Goal: Task Accomplishment & Management: Manage account settings

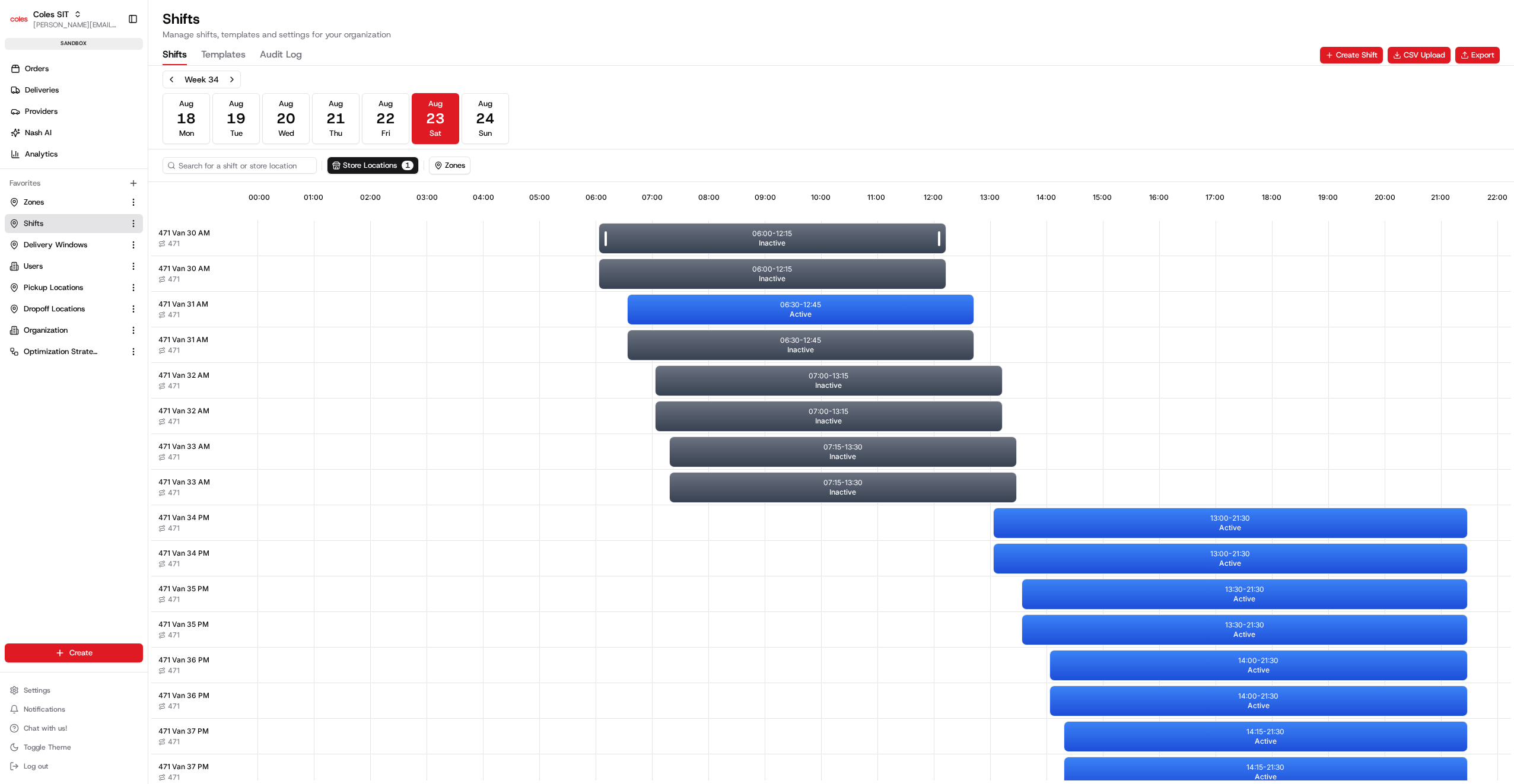
click at [788, 236] on p "06:00 - 12:15" at bounding box center [772, 233] width 40 height 9
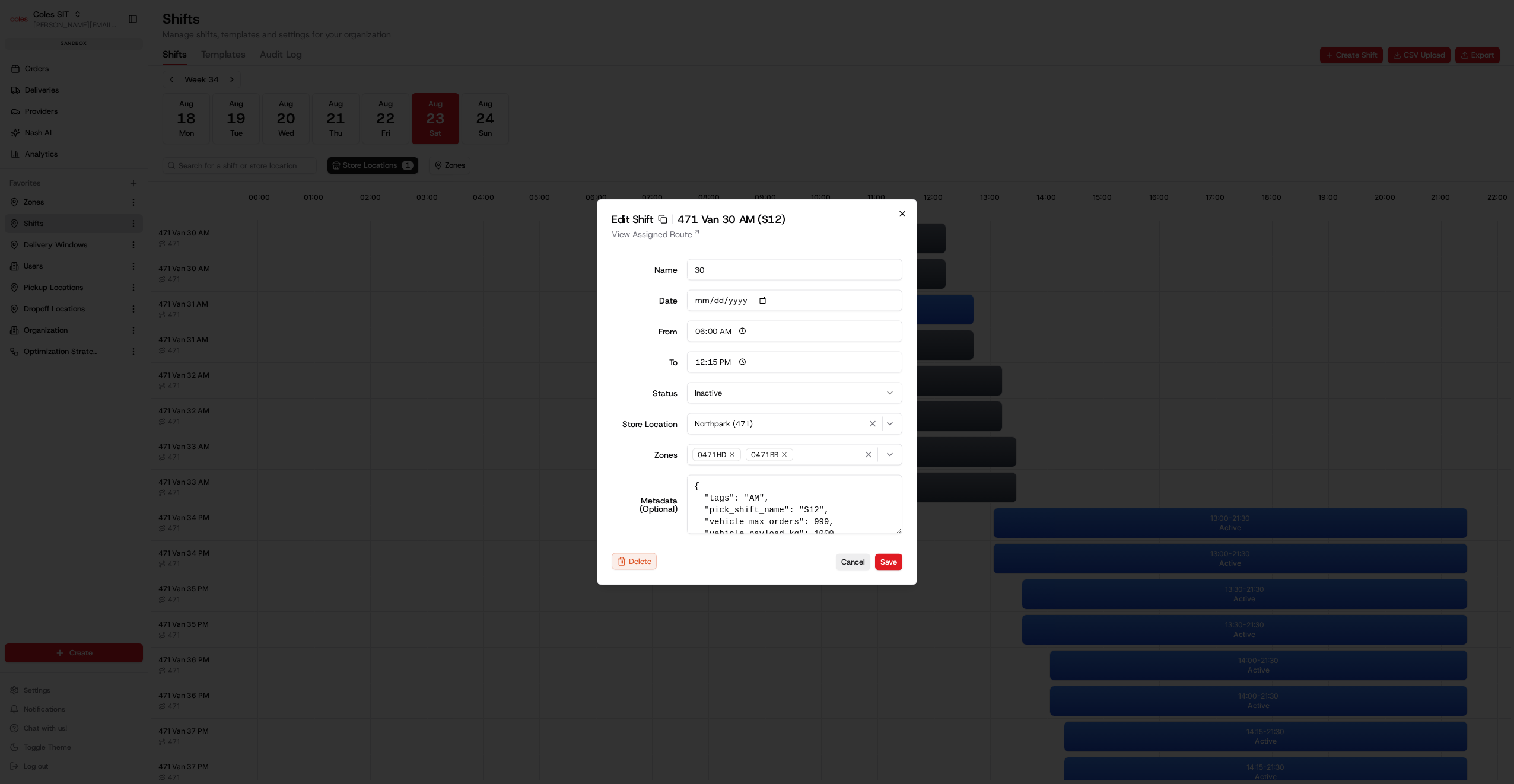
click at [898, 215] on icon "button" at bounding box center [902, 214] width 9 height 9
type input "14:00"
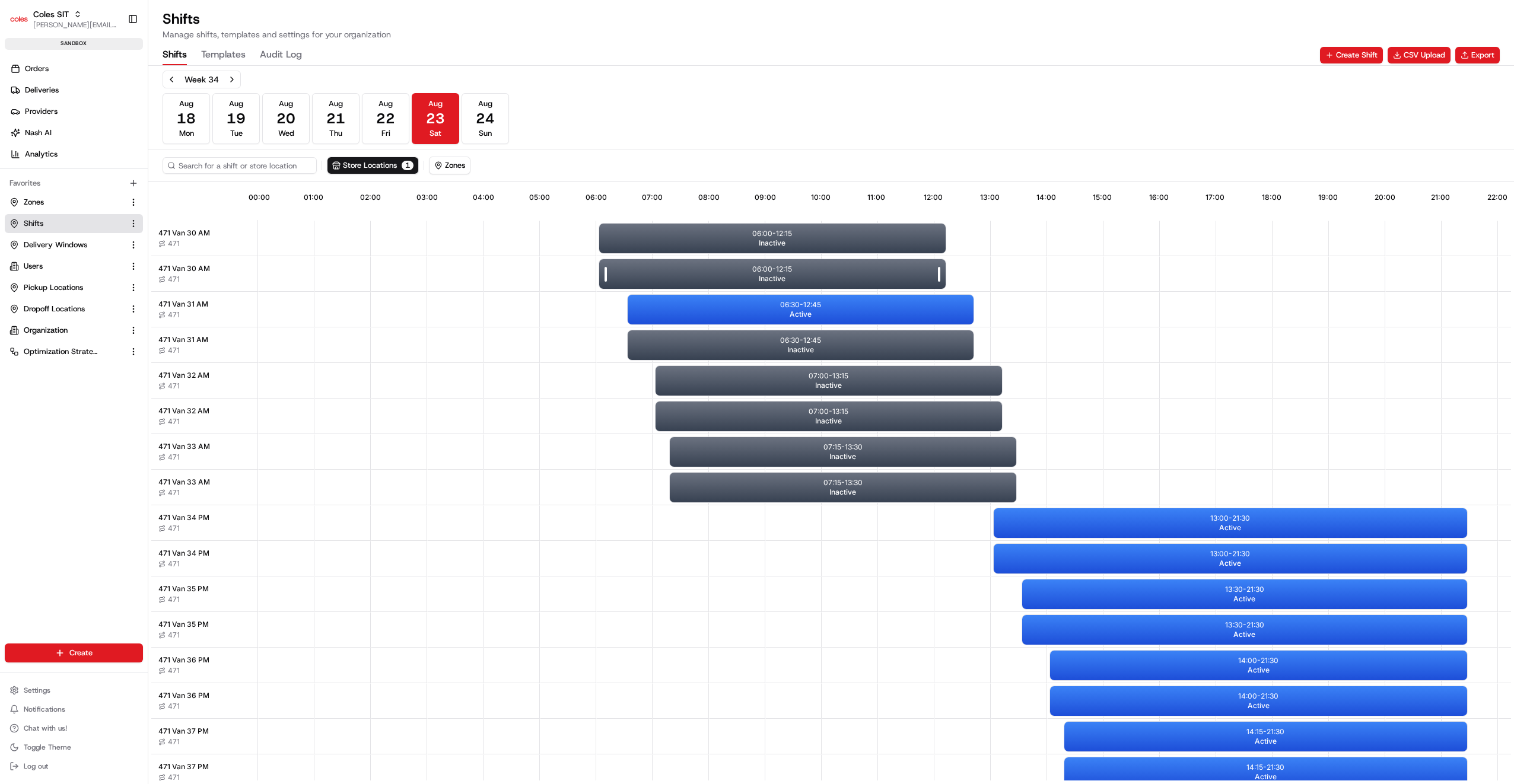
click at [776, 274] on span "Inactive" at bounding box center [773, 278] width 27 height 9
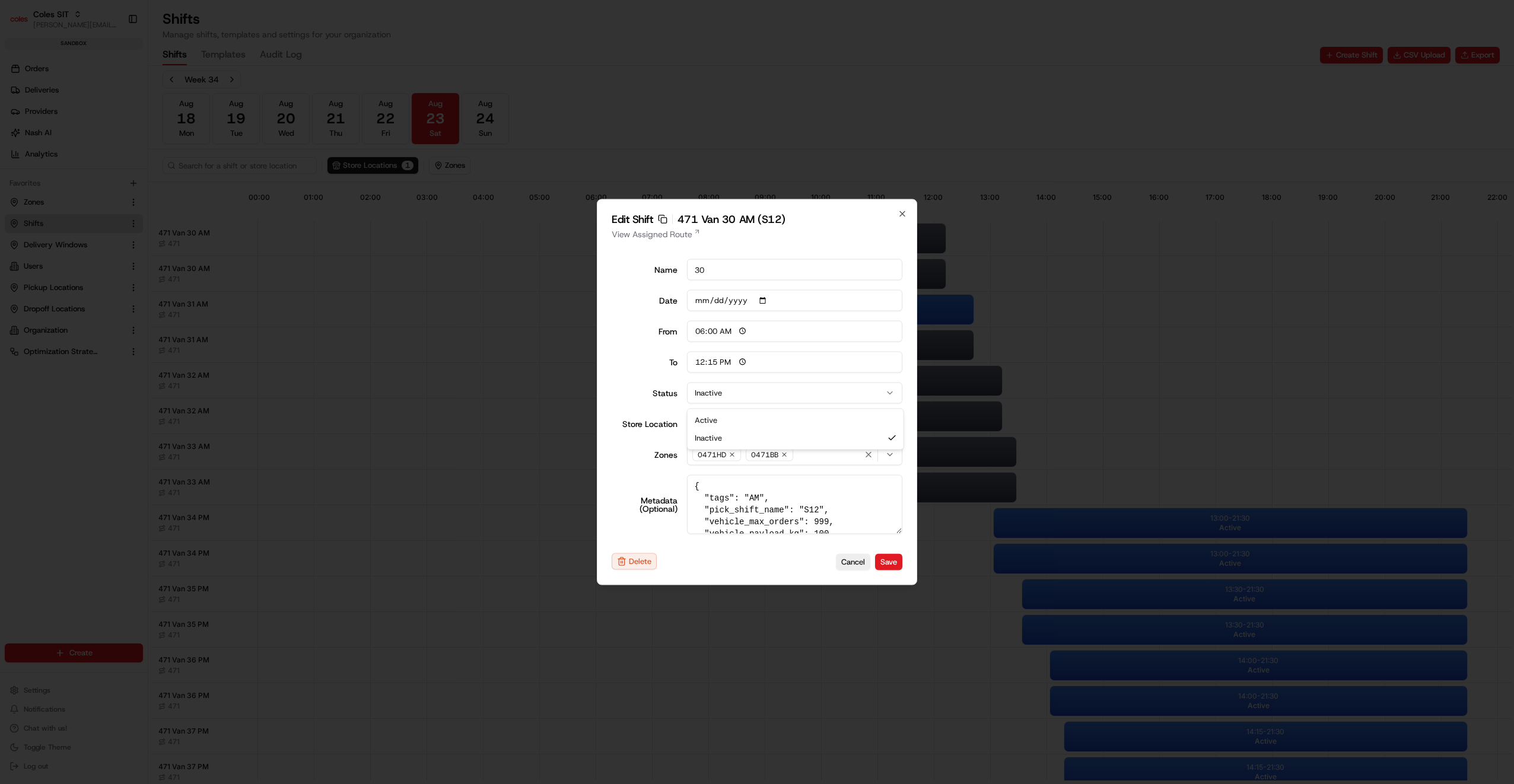
click at [724, 395] on button "Inactive" at bounding box center [794, 393] width 216 height 21
click at [892, 558] on button "Save" at bounding box center [889, 562] width 27 height 17
type input "14:00"
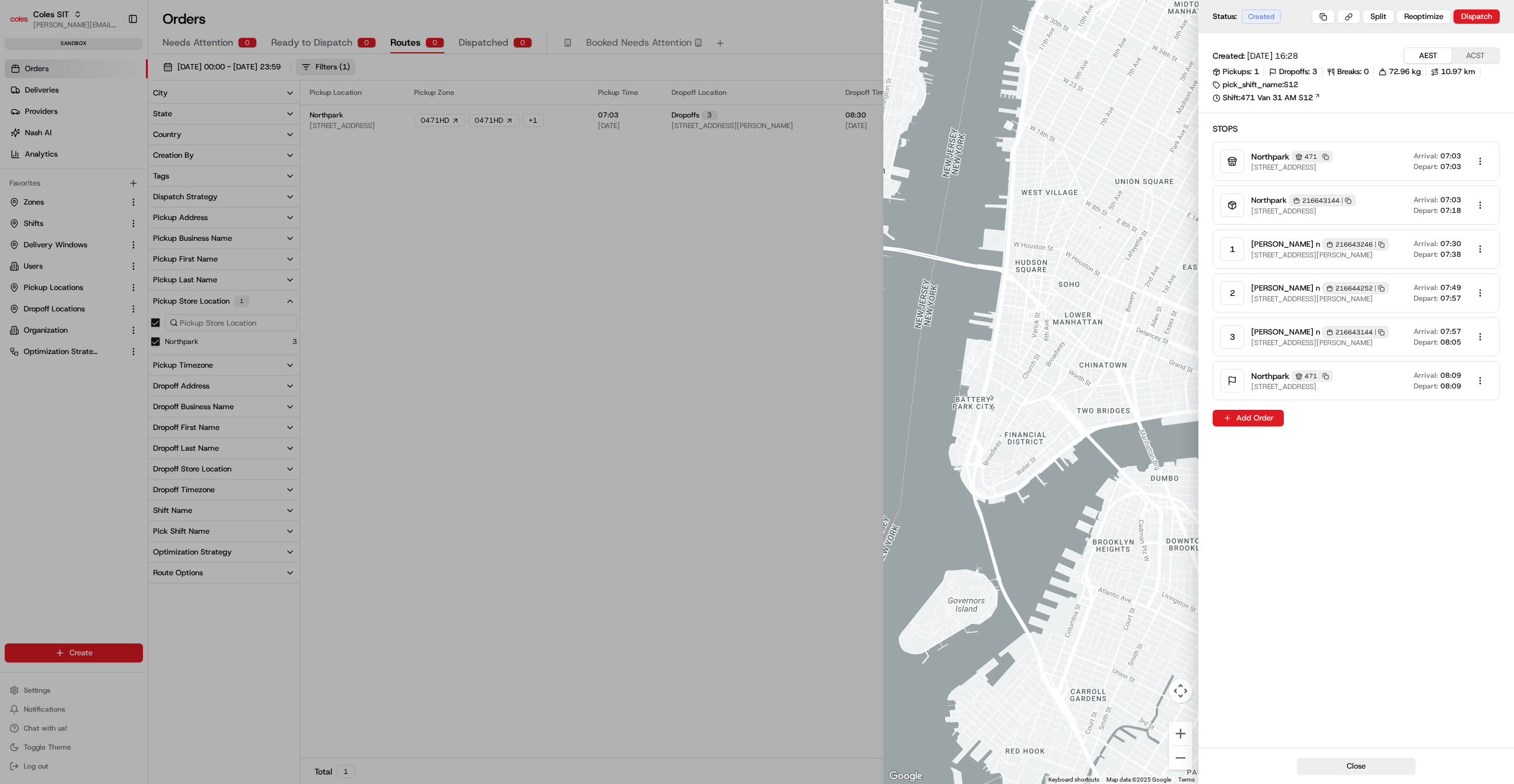
click at [661, 355] on div at bounding box center [757, 392] width 1514 height 784
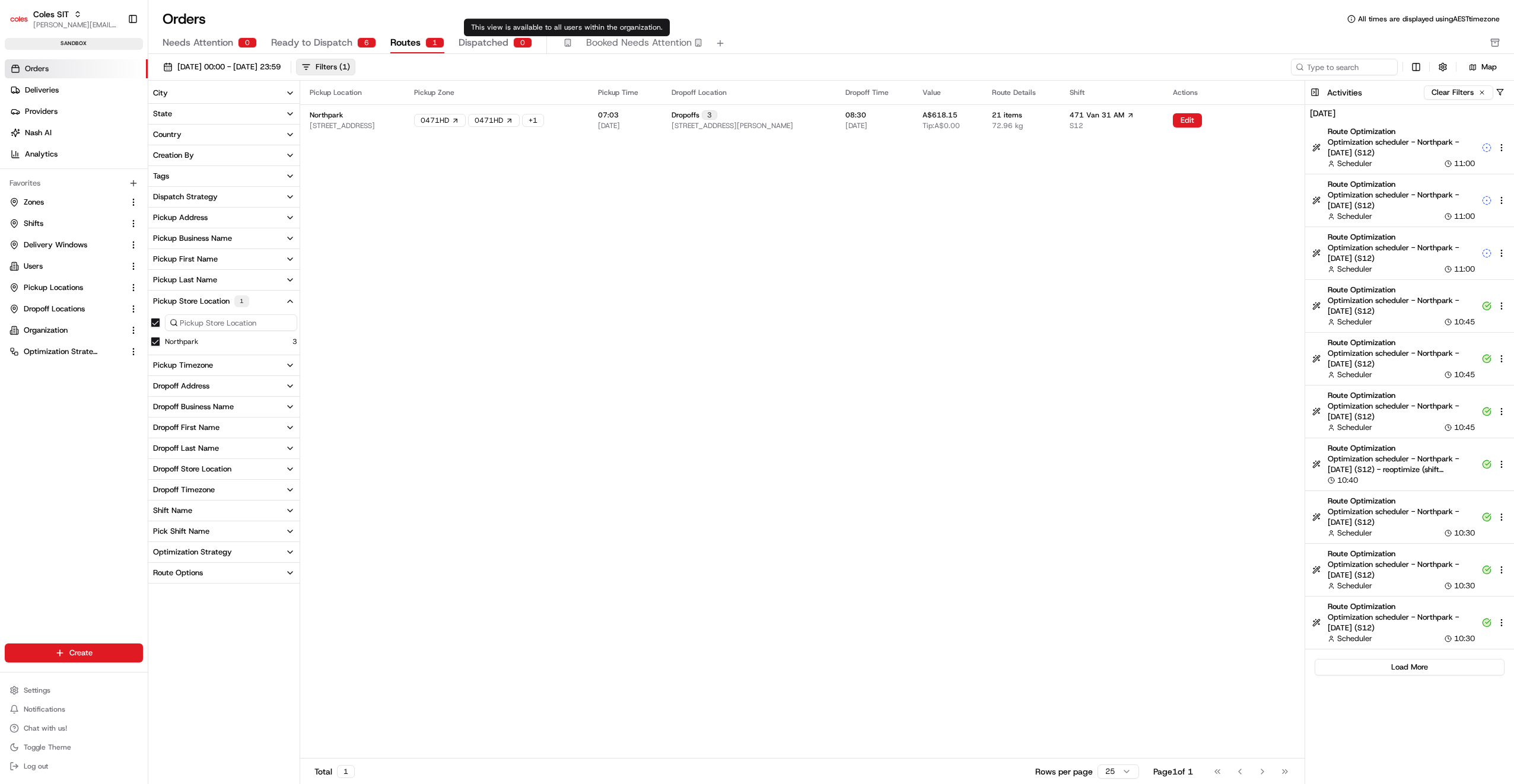
click at [564, 43] on icon "button" at bounding box center [568, 43] width 8 height 8
